Goal: Task Accomplishment & Management: Complete application form

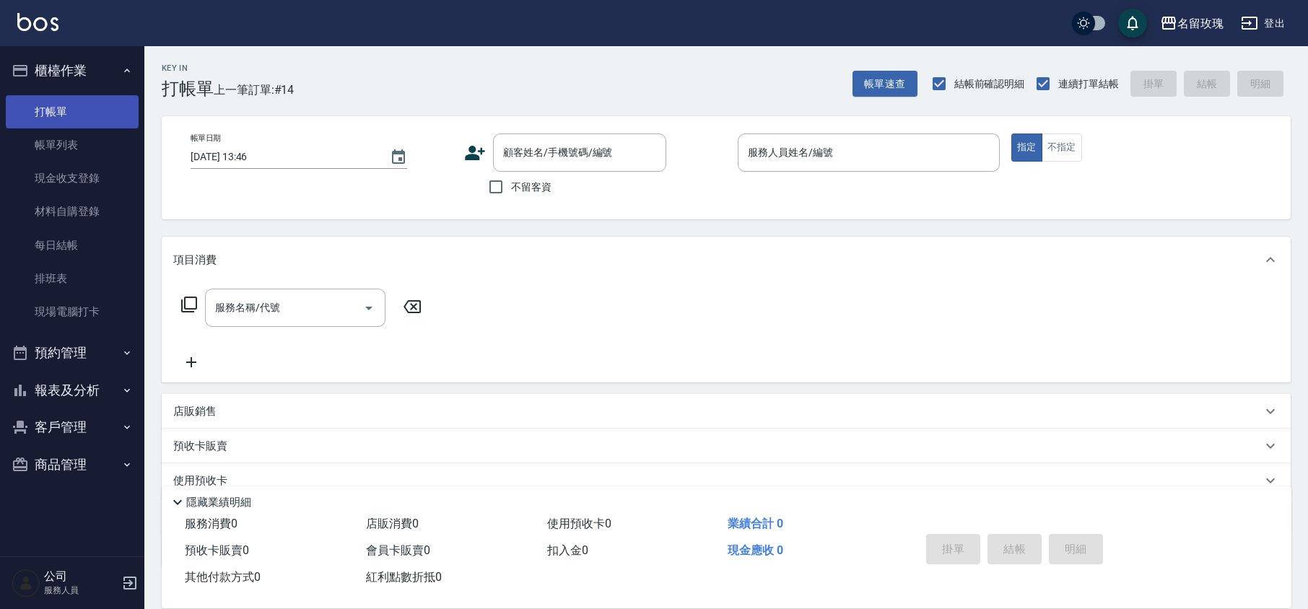
drag, startPoint x: 64, startPoint y: 146, endPoint x: 95, endPoint y: 111, distance: 46.5
click at [64, 146] on link "帳單列表" at bounding box center [72, 144] width 133 height 33
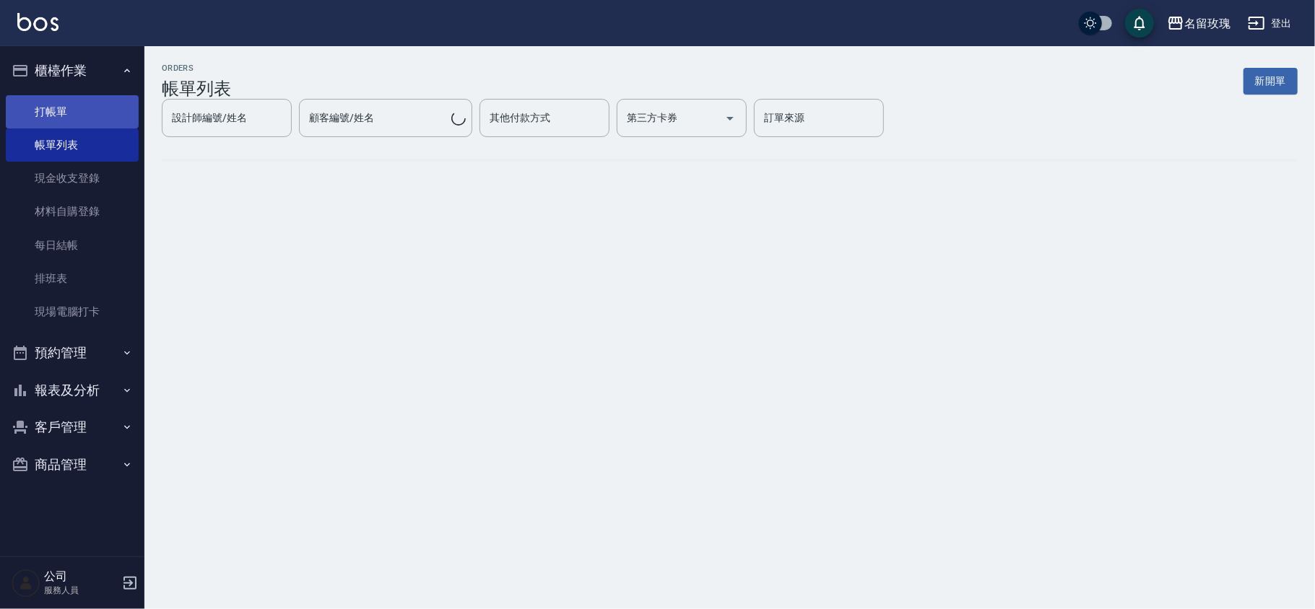
click at [94, 105] on link "打帳單" at bounding box center [72, 111] width 133 height 33
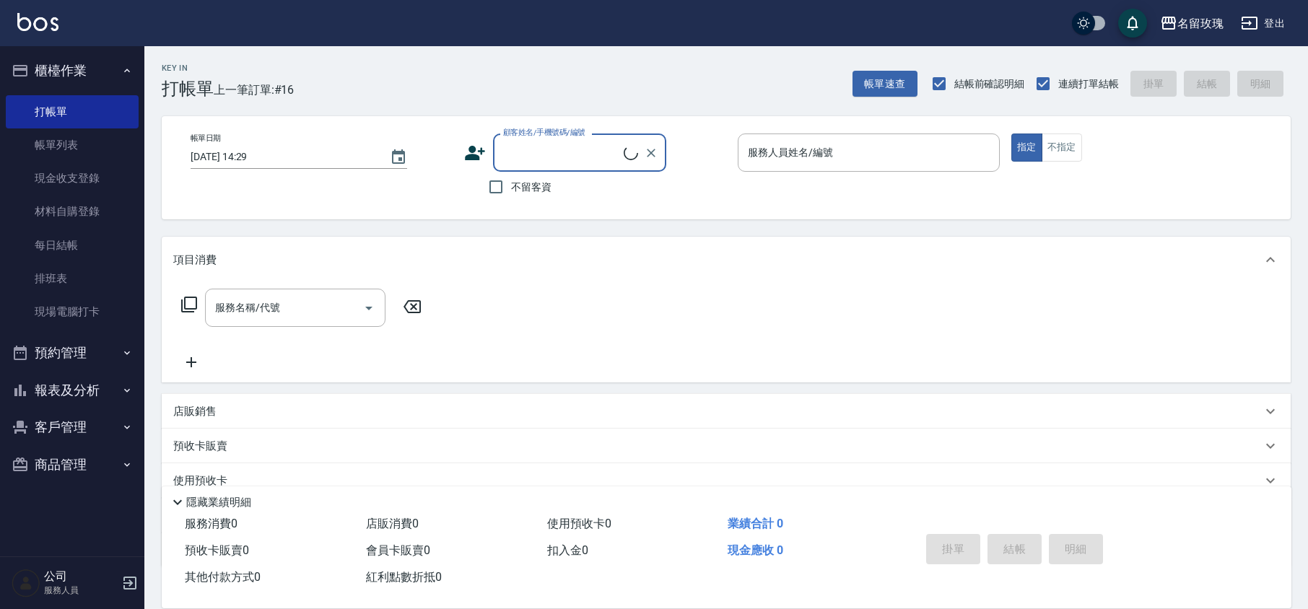
click at [502, 160] on input "顧客姓名/手機號碼/編號" at bounding box center [562, 152] width 124 height 25
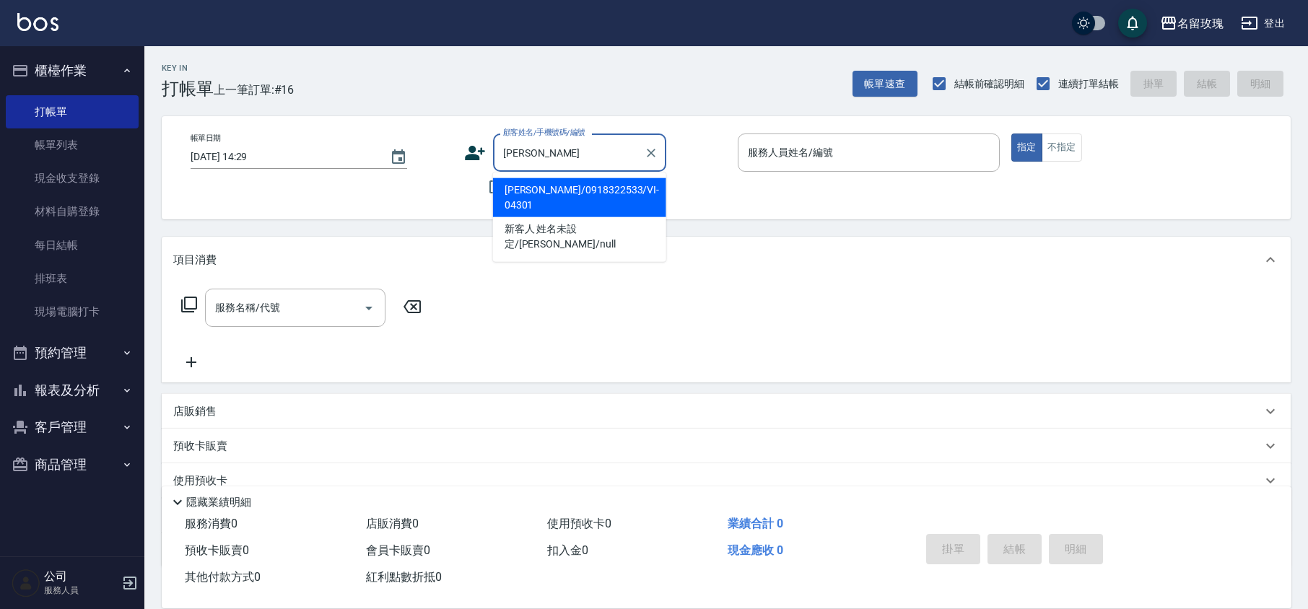
click at [544, 189] on li "[PERSON_NAME]/0918322533/VI-04301" at bounding box center [579, 197] width 173 height 39
type input "[PERSON_NAME]/0918322533/VI-04301"
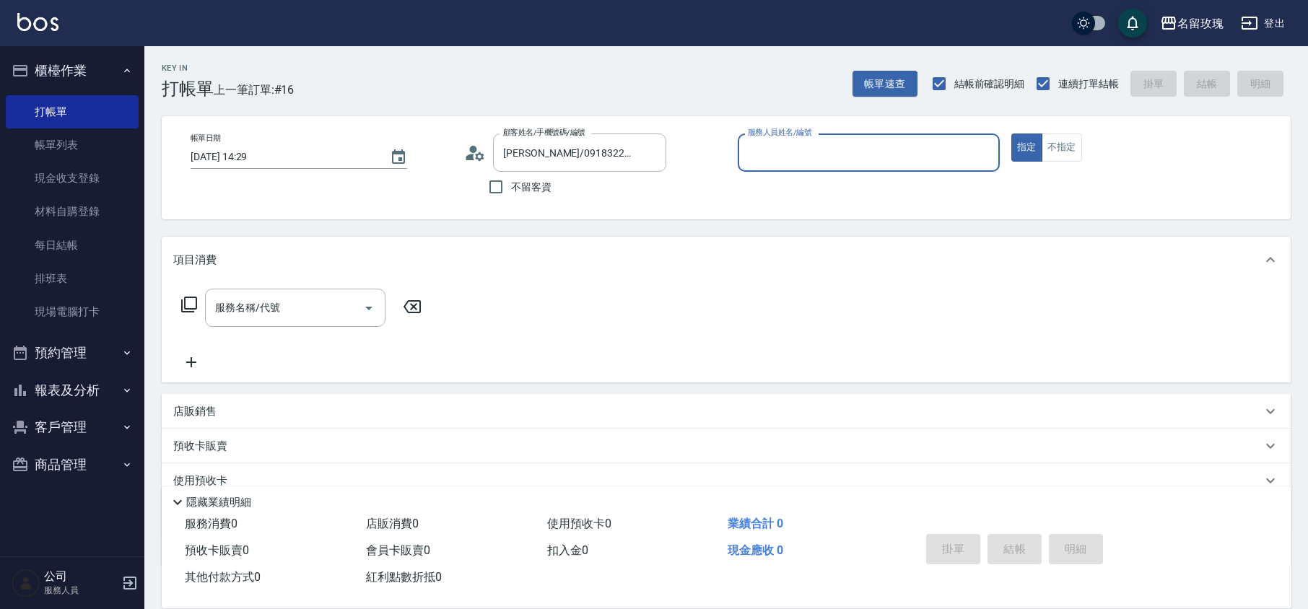
type input "VIVI-2"
click at [193, 312] on icon at bounding box center [188, 304] width 17 height 17
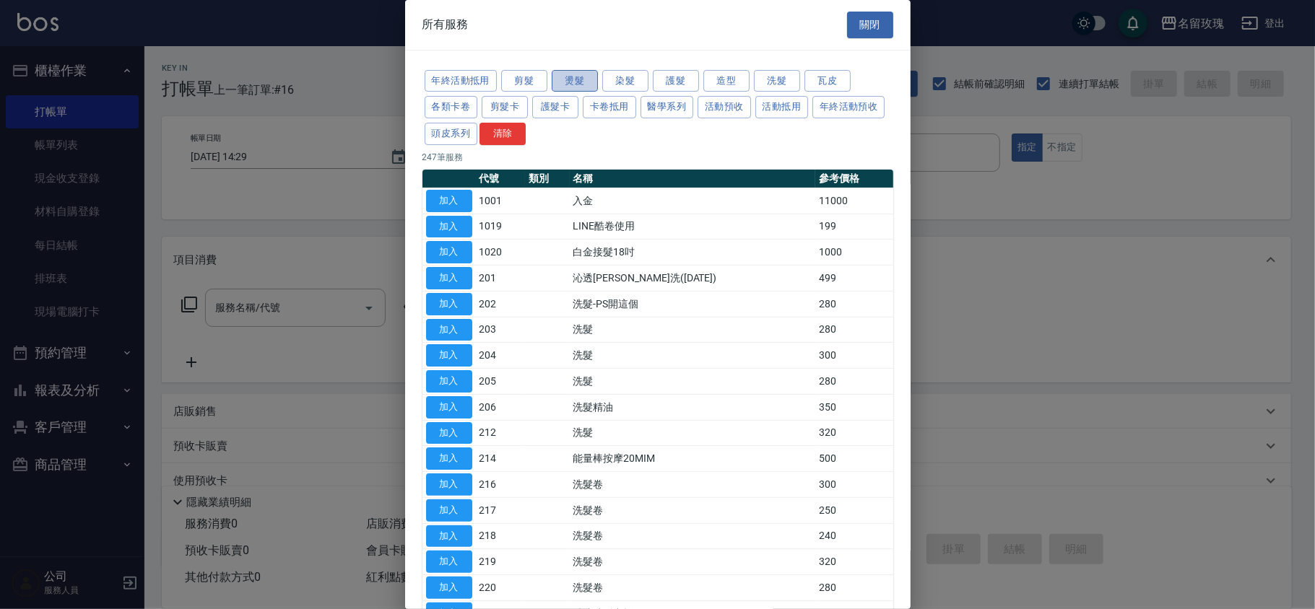
click at [583, 82] on button "燙髮" at bounding box center [575, 81] width 46 height 22
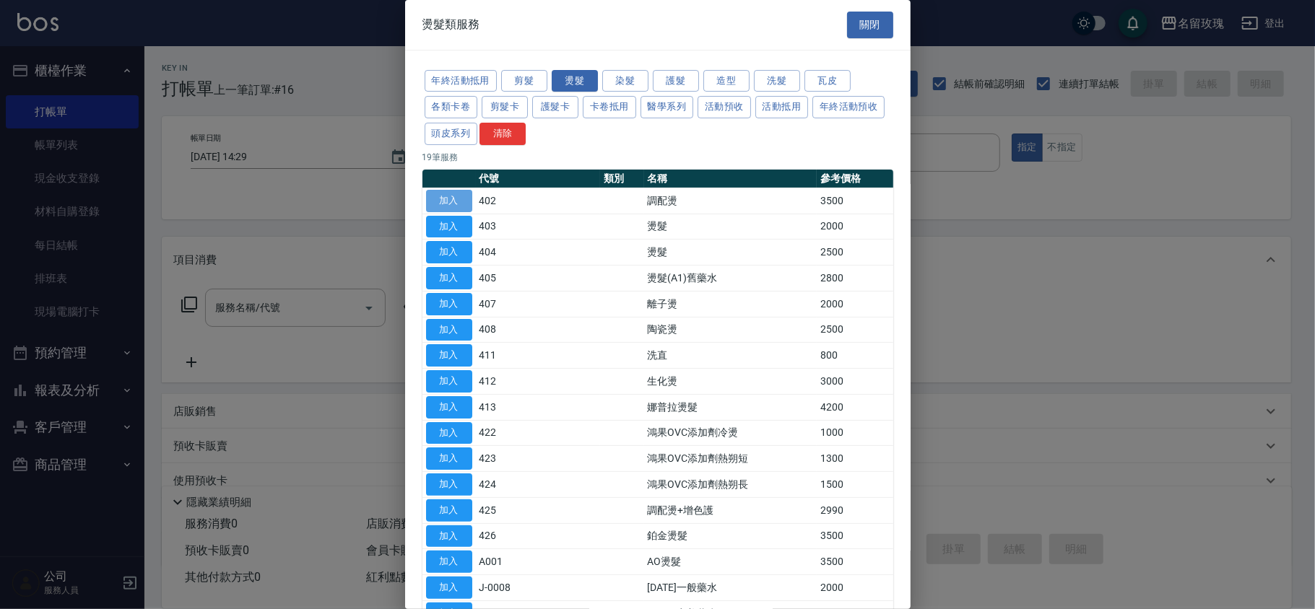
click at [458, 204] on button "加入" at bounding box center [449, 201] width 46 height 22
type input "調配燙(402)"
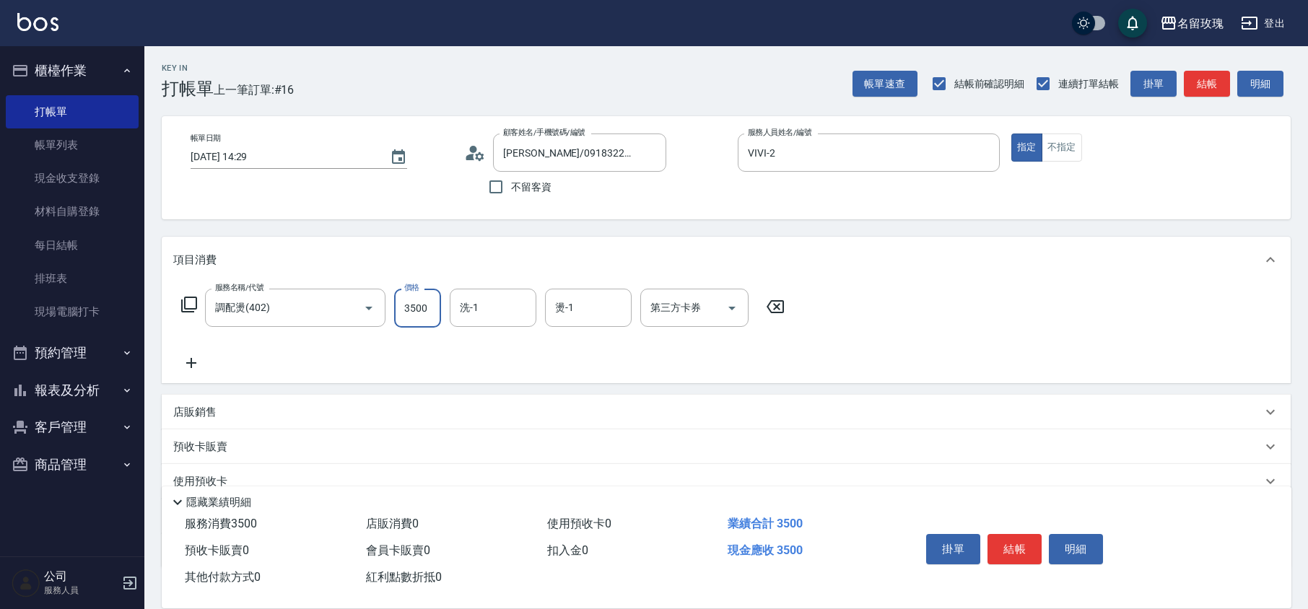
click at [406, 312] on input "3500" at bounding box center [417, 308] width 47 height 39
click at [417, 309] on input "3500" at bounding box center [417, 308] width 47 height 39
type input "3000"
click at [461, 304] on div "洗-1 洗-1" at bounding box center [493, 308] width 87 height 38
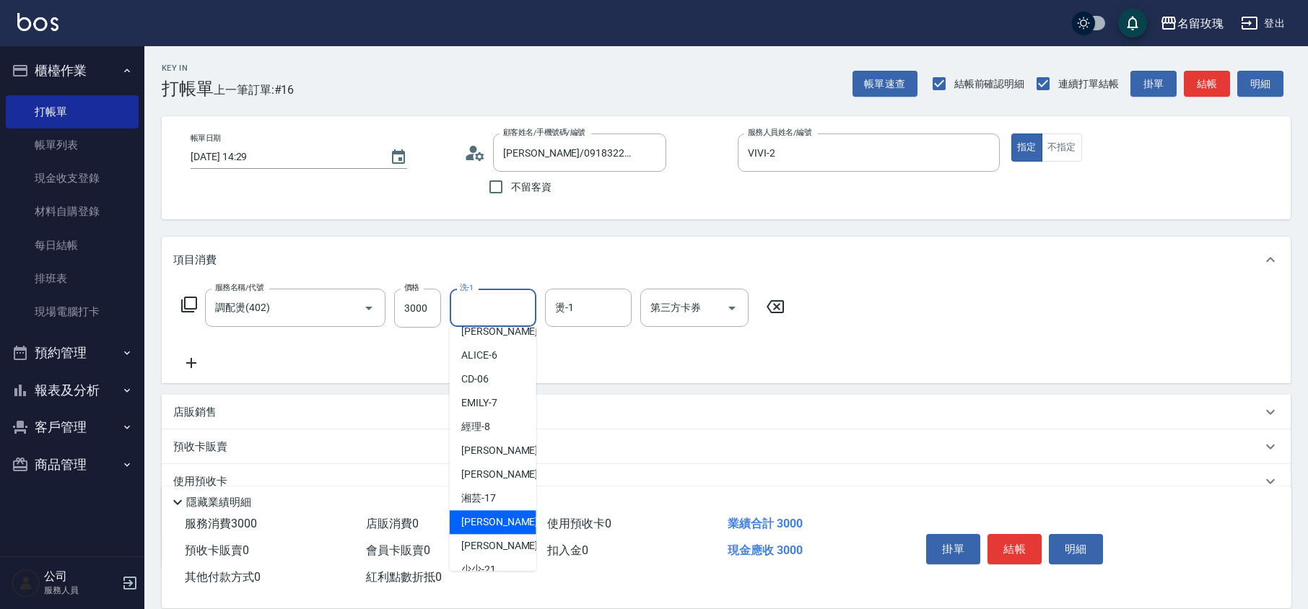
scroll to position [284, 0]
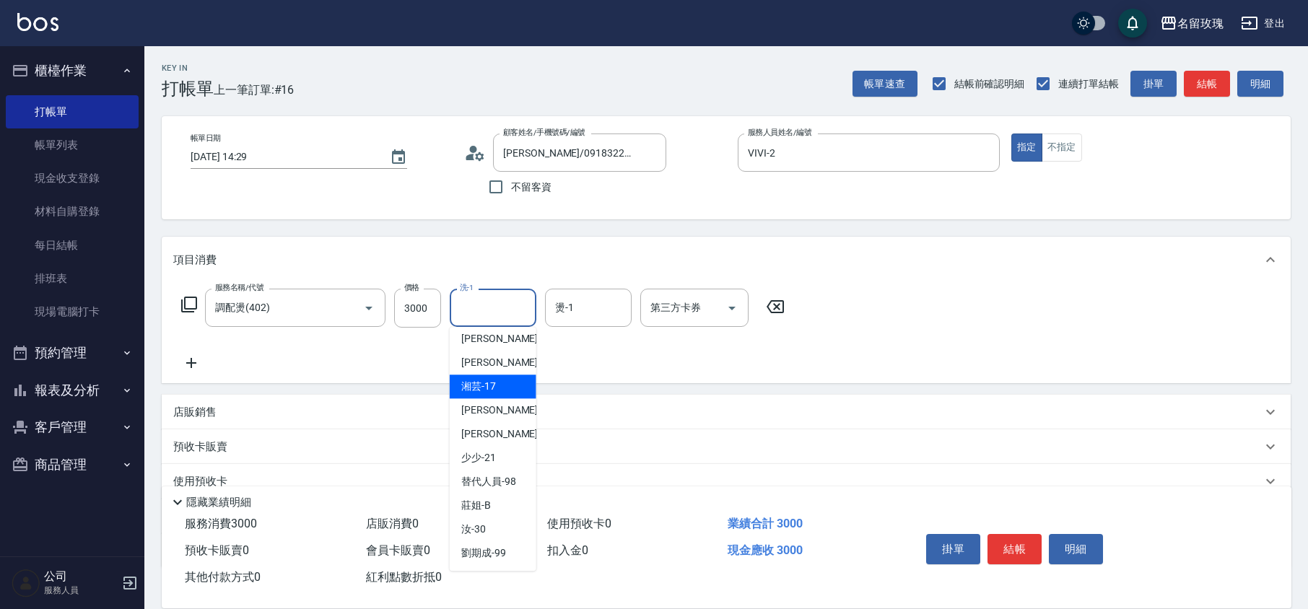
drag, startPoint x: 497, startPoint y: 378, endPoint x: 765, endPoint y: 296, distance: 280.9
click at [497, 377] on div "湘芸 -17" at bounding box center [493, 387] width 87 height 24
type input "湘芸-17"
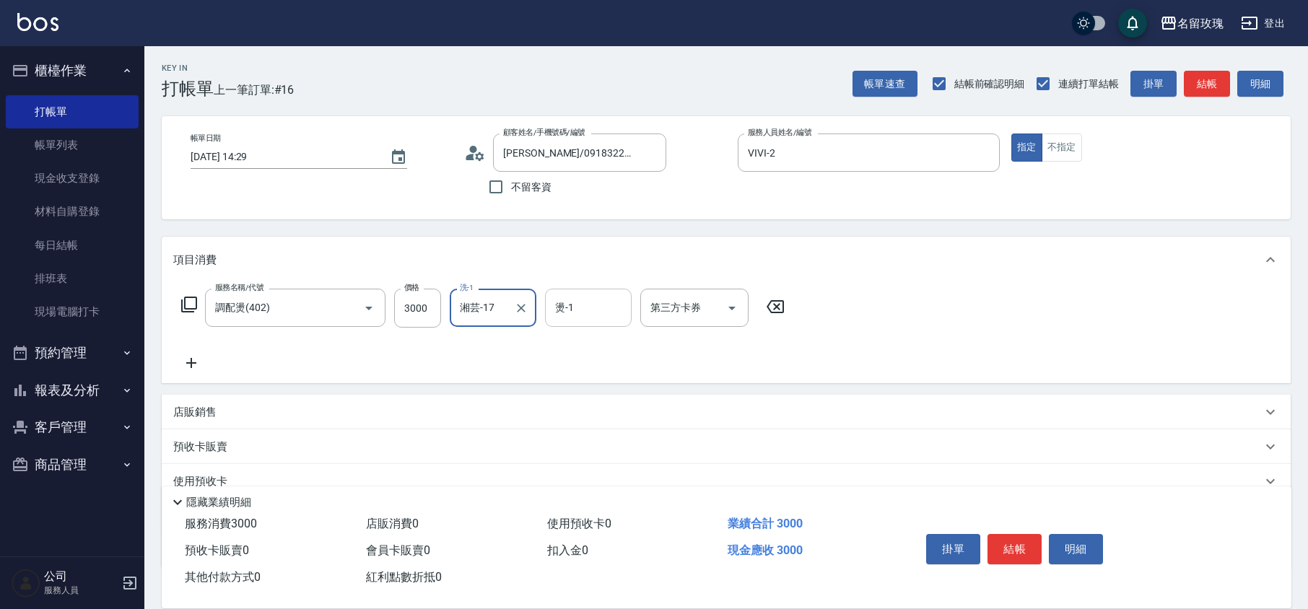
click at [603, 297] on input "燙-1" at bounding box center [589, 307] width 74 height 25
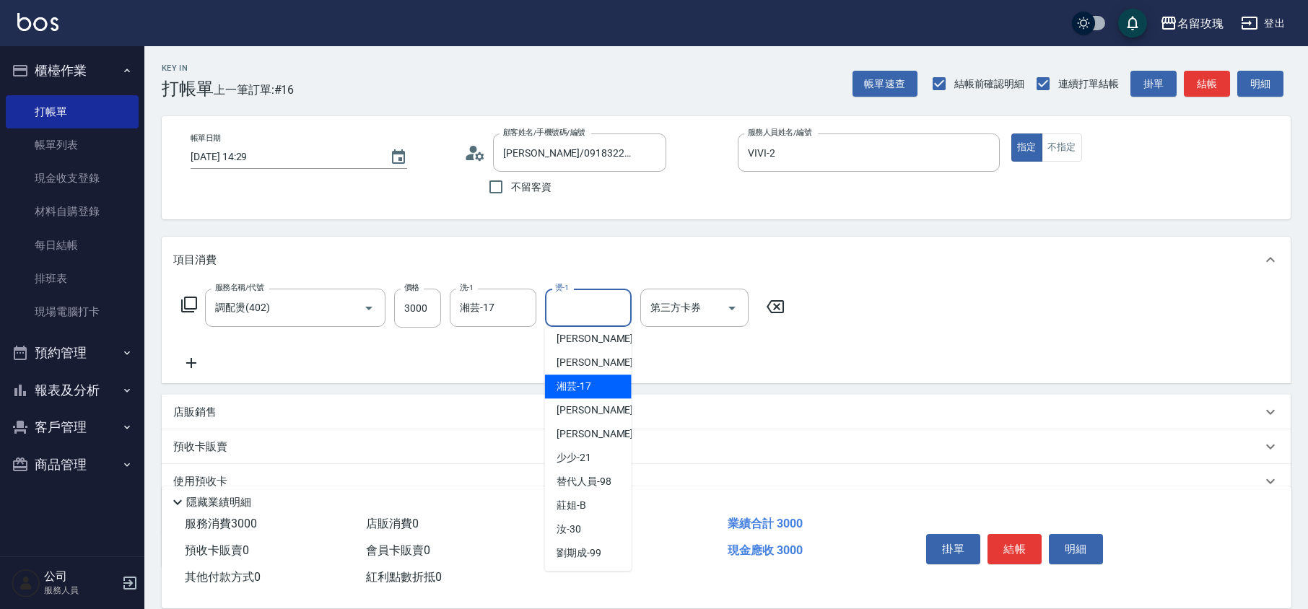
click at [588, 388] on span "湘芸 -17" at bounding box center [574, 386] width 35 height 15
type input "湘芸-17"
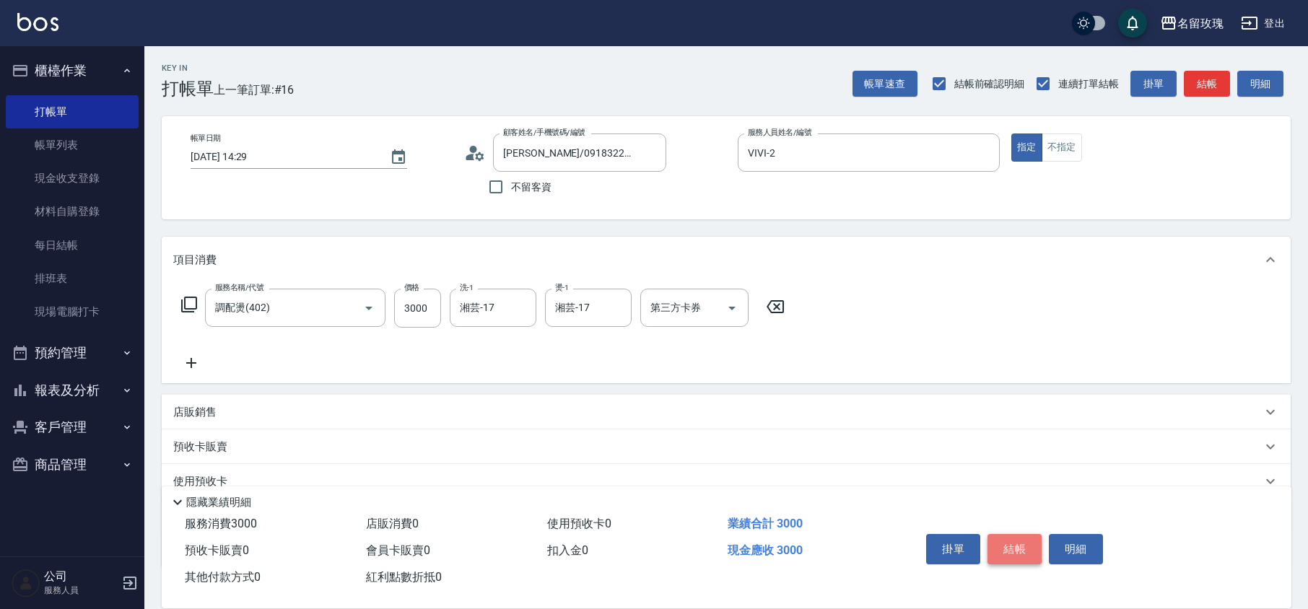
click at [1015, 554] on button "結帳" at bounding box center [1015, 549] width 54 height 30
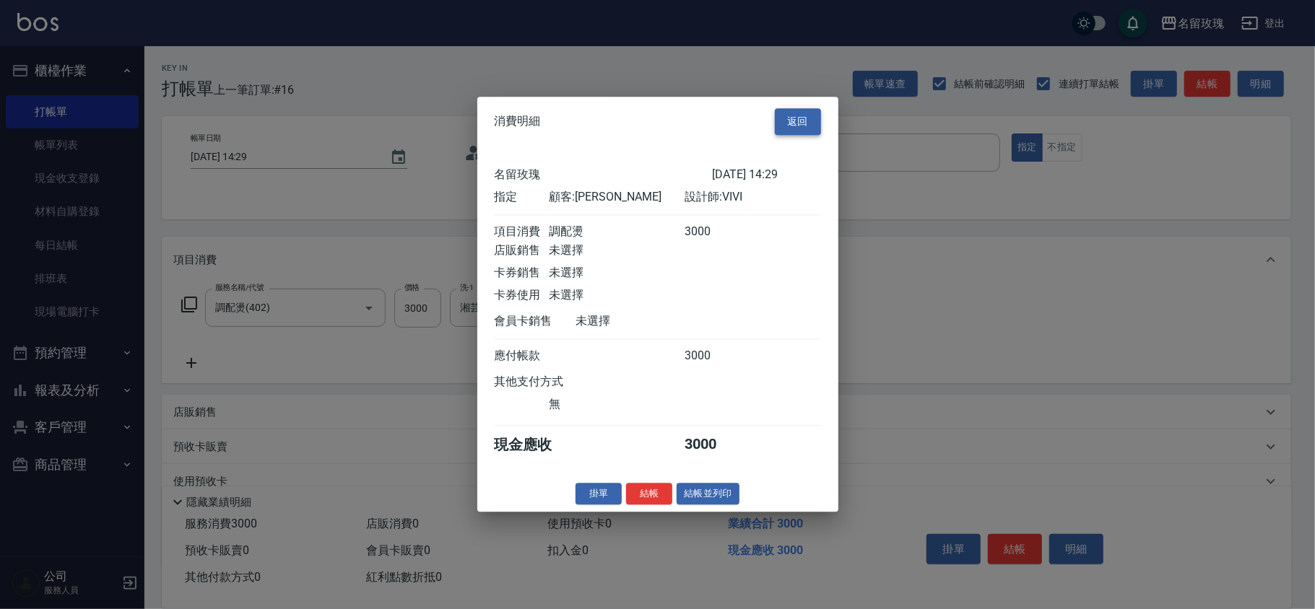
click at [803, 117] on button "返回" at bounding box center [798, 121] width 46 height 27
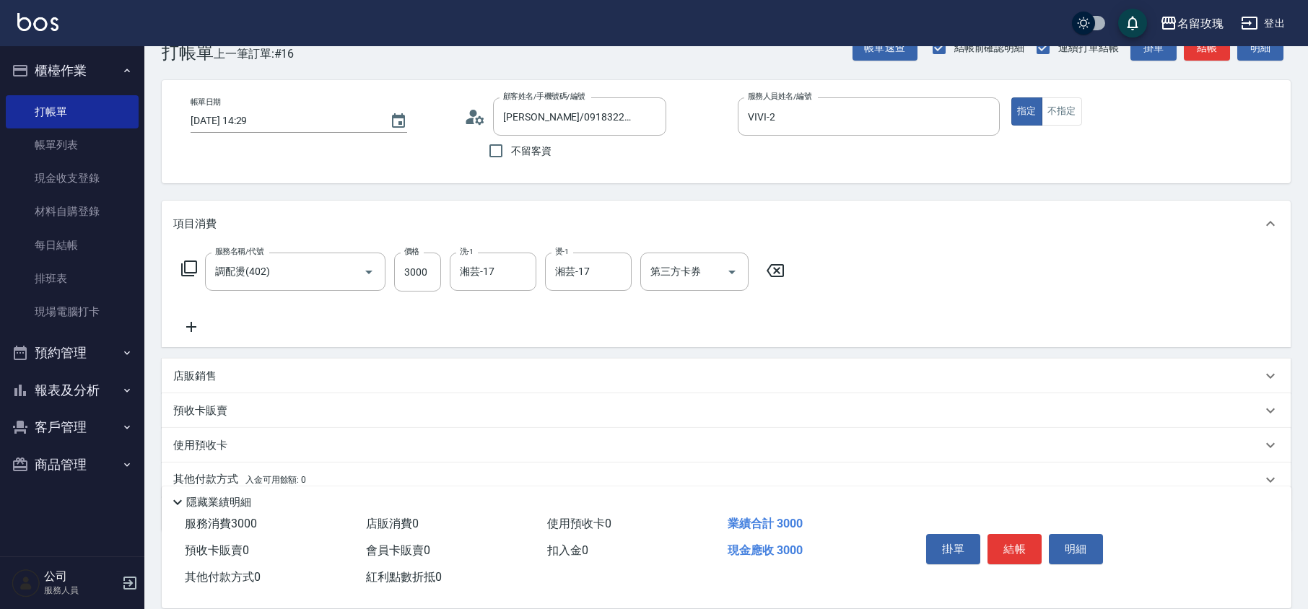
scroll to position [94, 0]
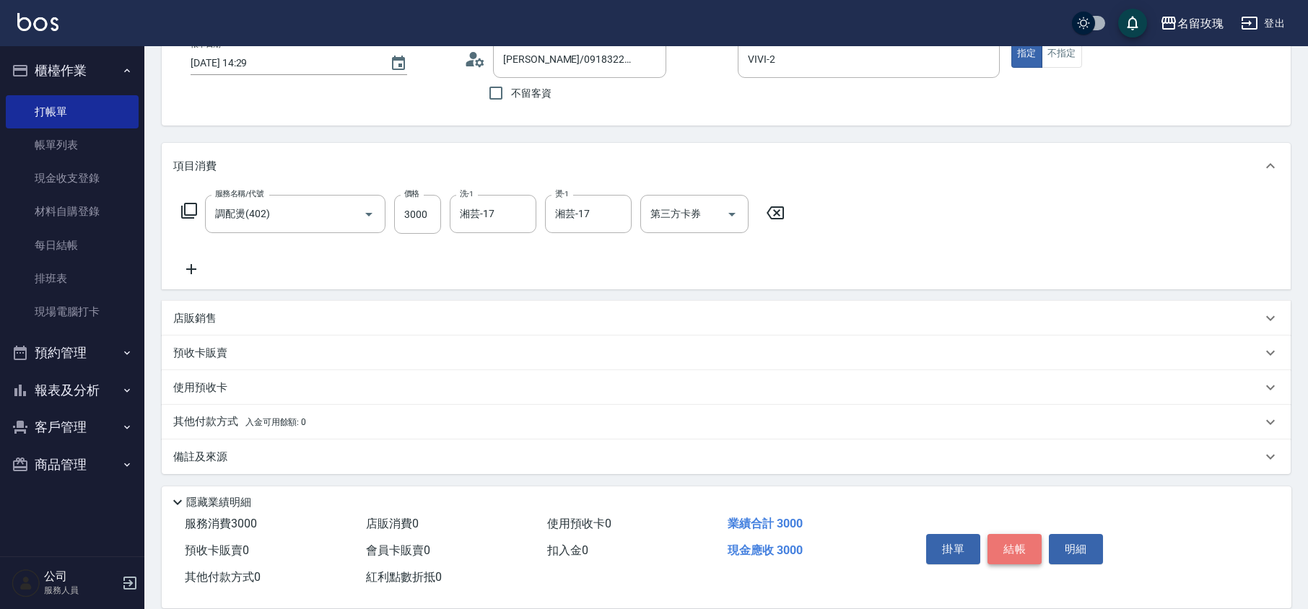
click at [1013, 550] on button "結帳" at bounding box center [1015, 549] width 54 height 30
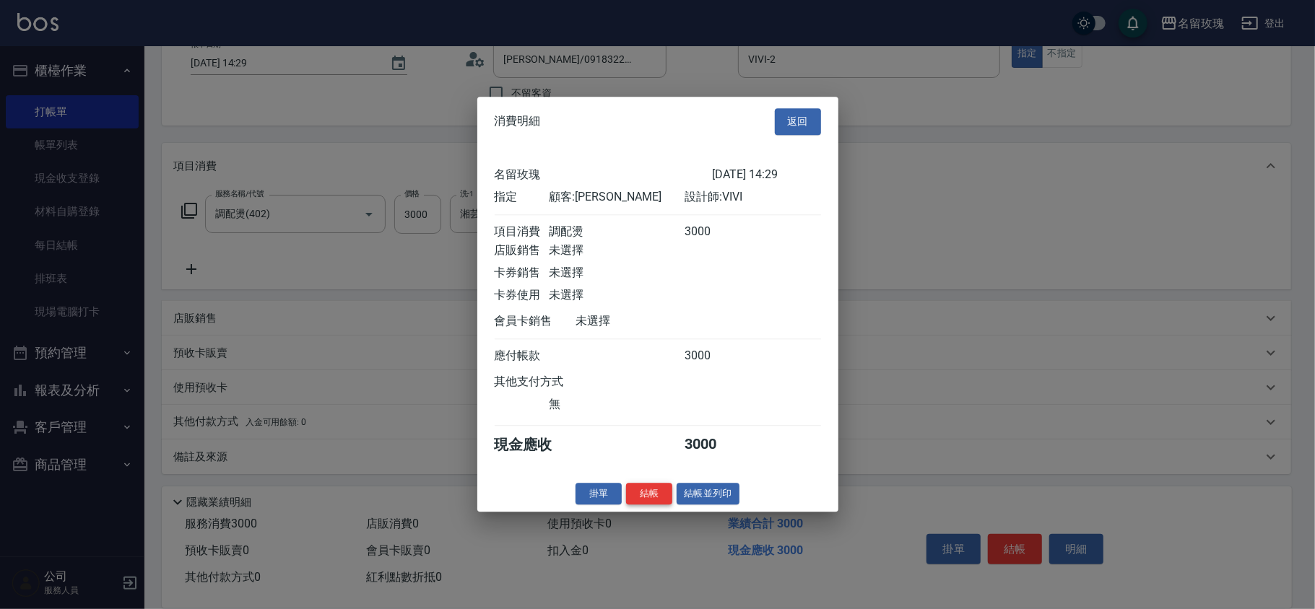
click at [650, 502] on button "結帳" at bounding box center [649, 494] width 46 height 22
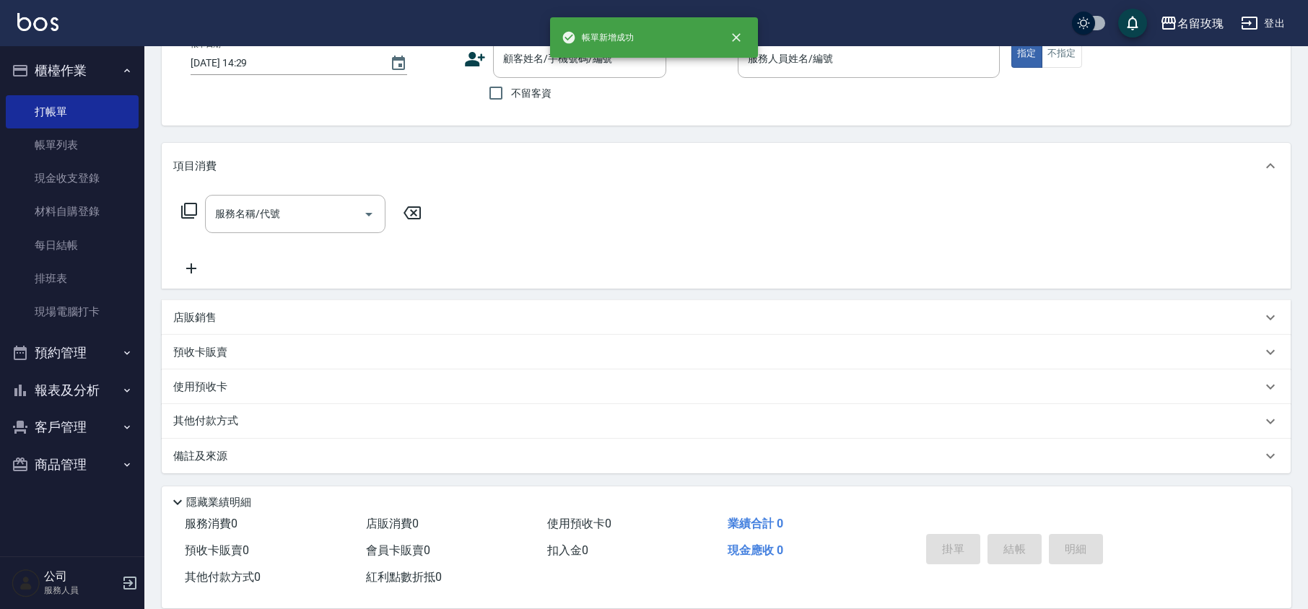
scroll to position [0, 0]
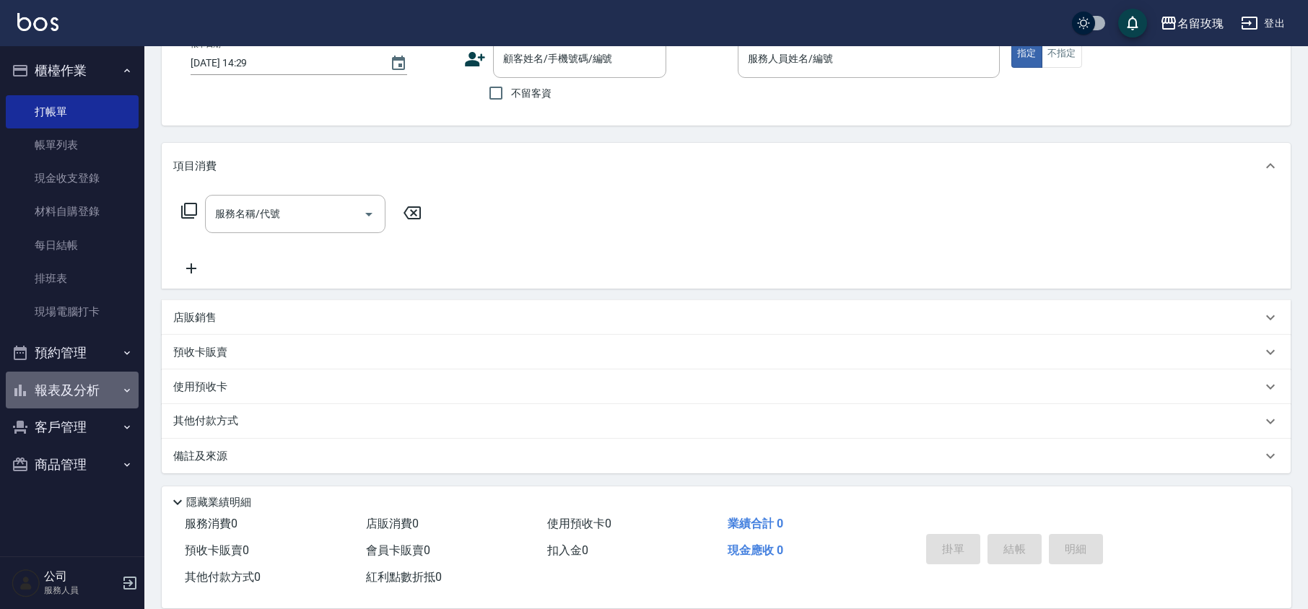
click at [40, 390] on button "報表及分析" at bounding box center [72, 391] width 133 height 38
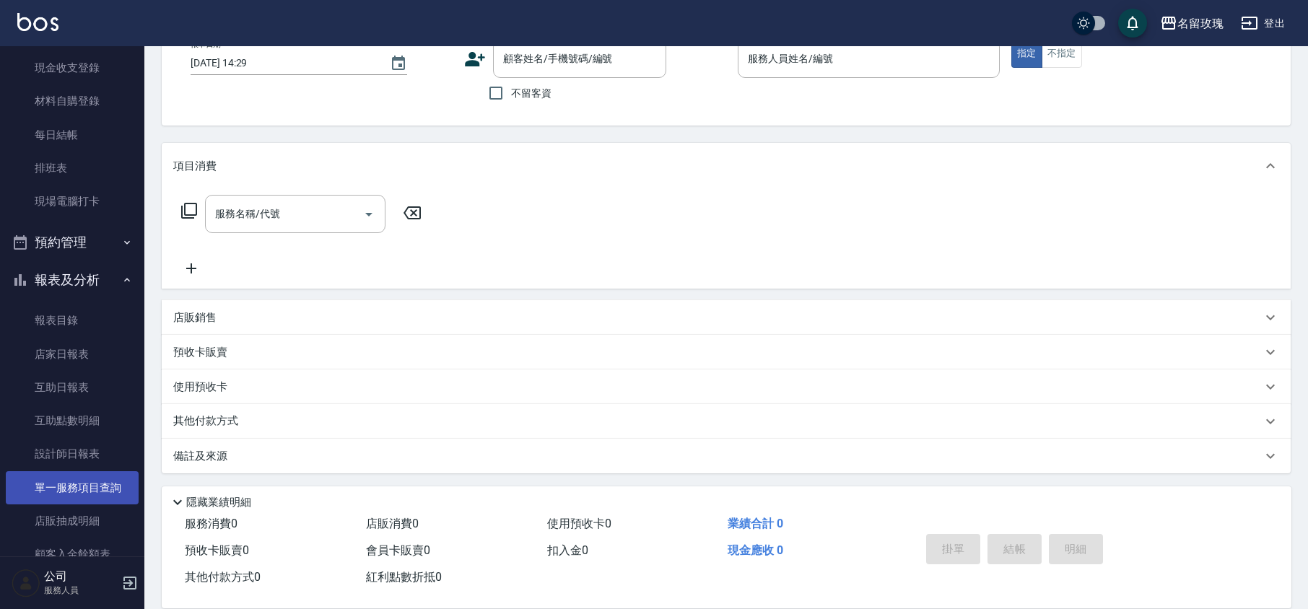
scroll to position [222, 0]
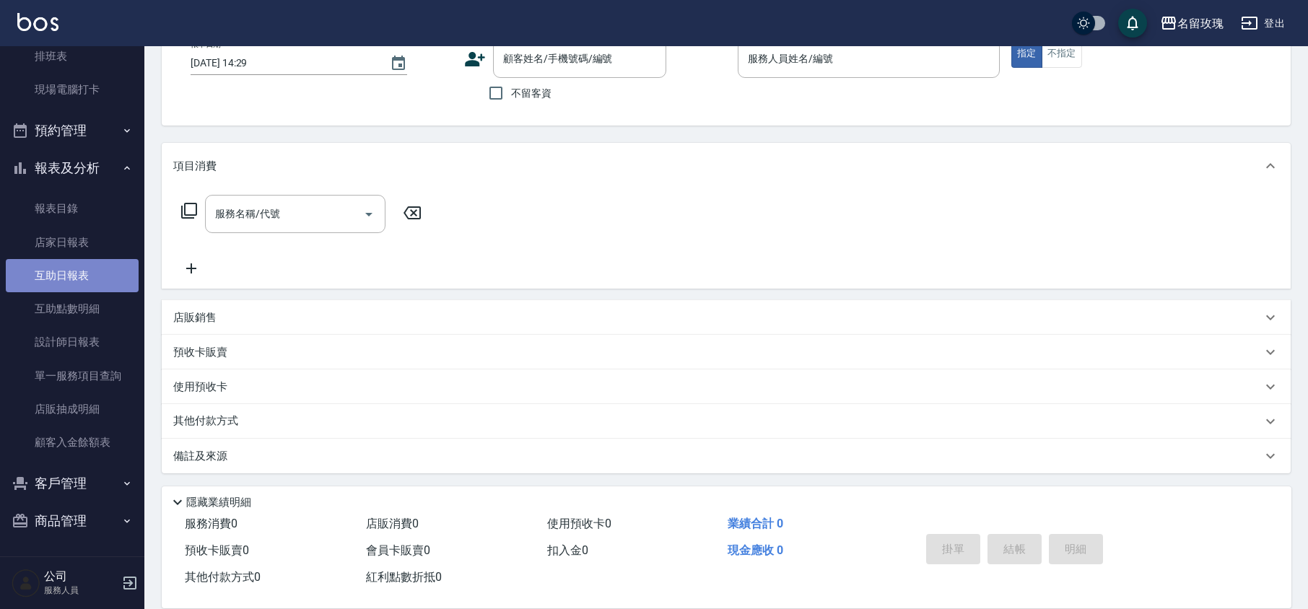
click at [110, 267] on link "互助日報表" at bounding box center [72, 275] width 133 height 33
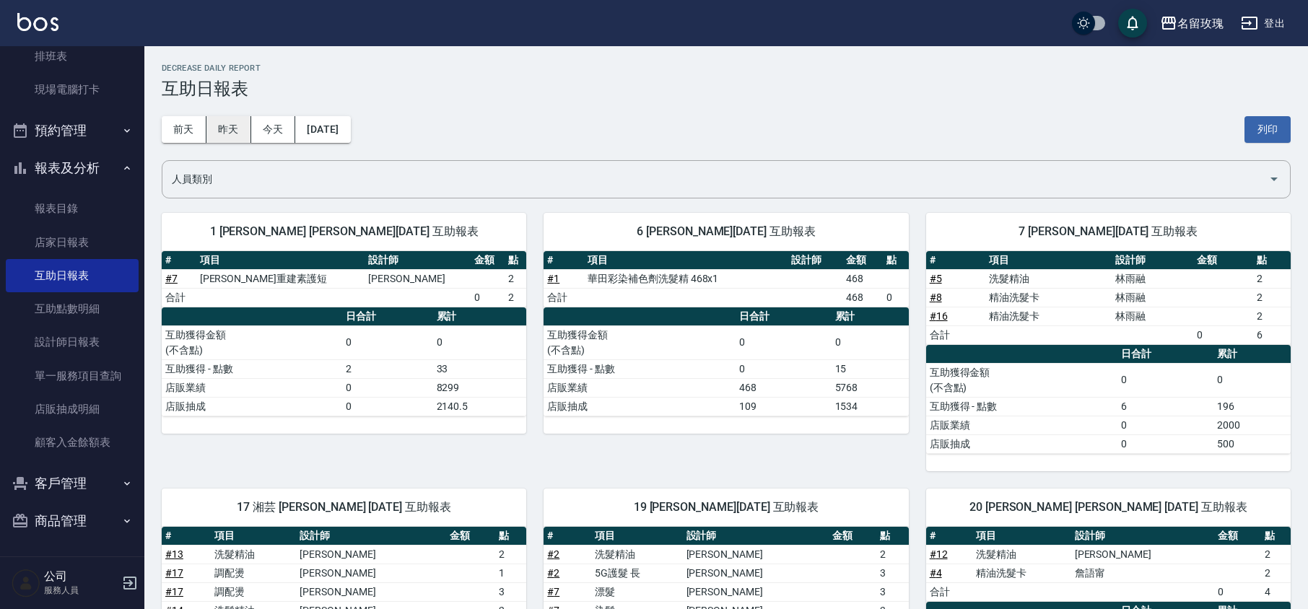
click at [248, 136] on button "昨天" at bounding box center [228, 129] width 45 height 27
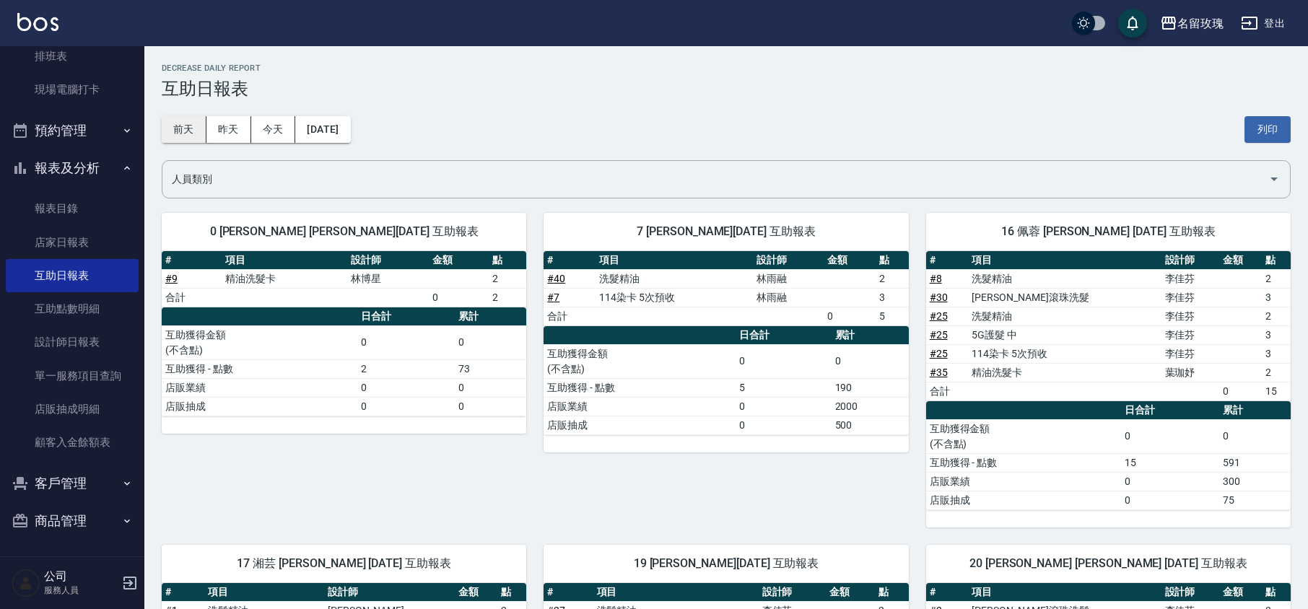
click at [186, 122] on button "前天" at bounding box center [184, 129] width 45 height 27
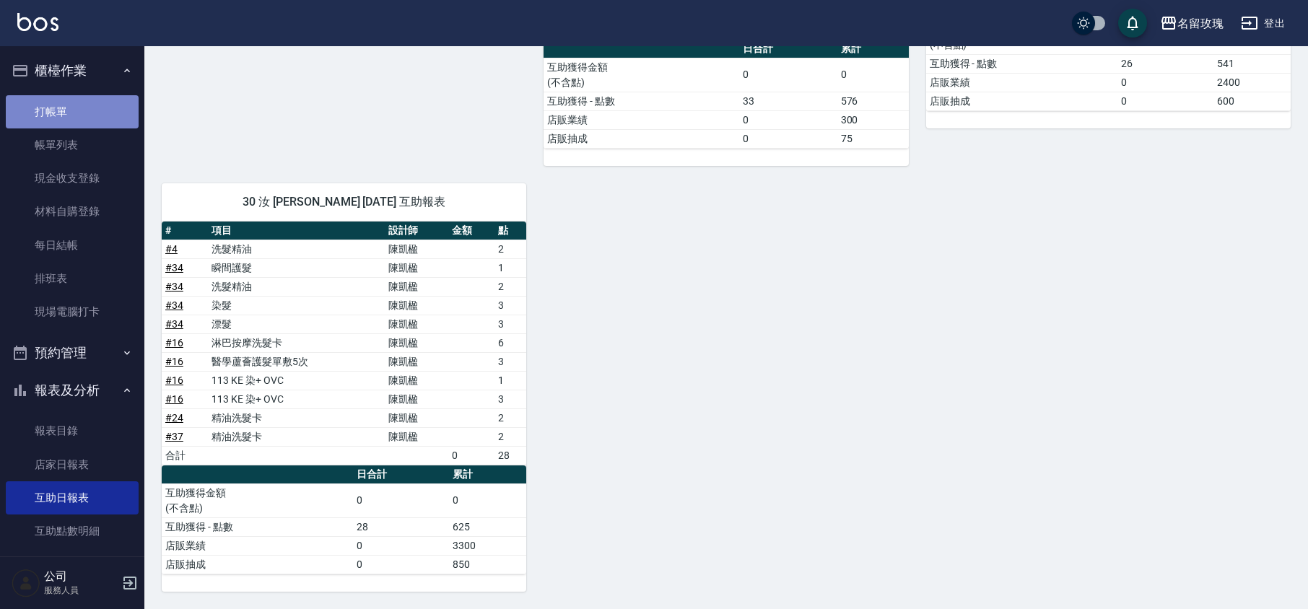
click at [90, 120] on link "打帳單" at bounding box center [72, 111] width 133 height 33
